Goal: Check status

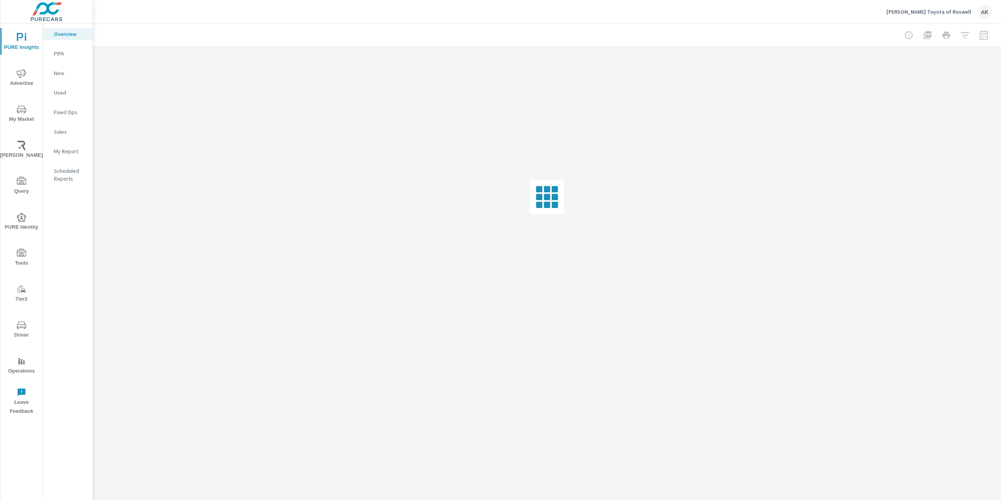
click at [14, 112] on span "My Market" at bounding box center [22, 114] width 38 height 19
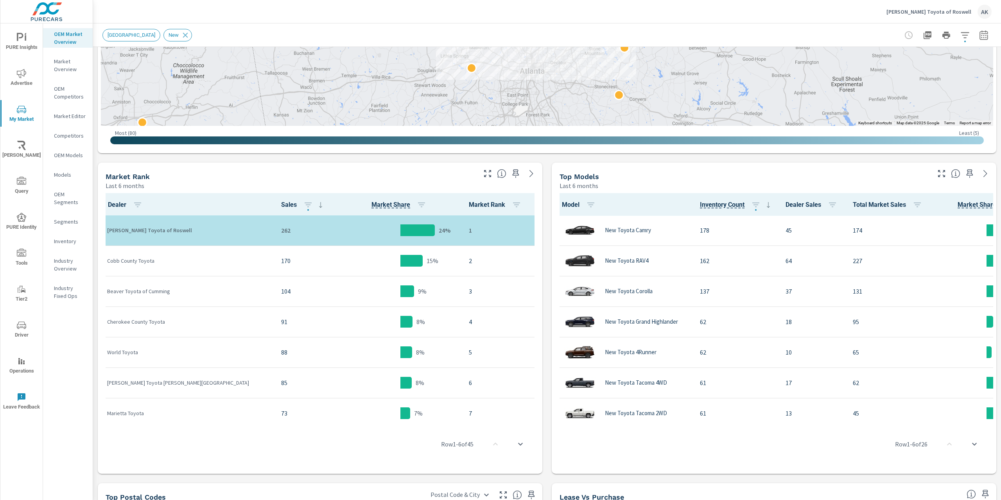
scroll to position [195, 0]
